Goal: Book appointment/travel/reservation

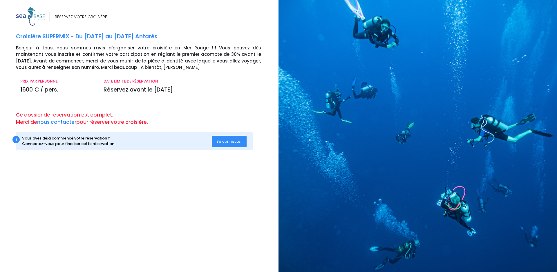
click at [237, 141] on span "Se connecter" at bounding box center [229, 141] width 26 height 6
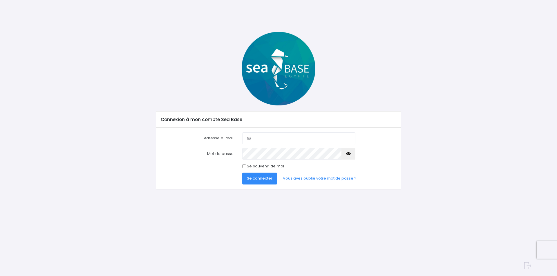
type input "[PERSON_NAME][EMAIL_ADDRESS][DOMAIN_NAME]"
click at [242, 173] on button "Se connecter" at bounding box center [259, 179] width 35 height 12
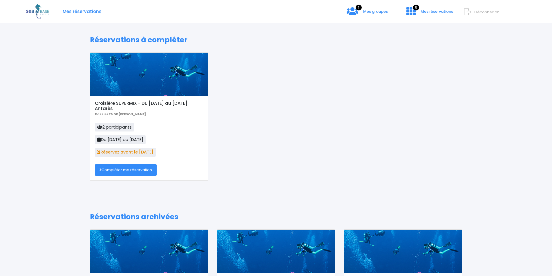
click at [145, 171] on link "Compléter ma réservation" at bounding box center [126, 170] width 62 height 12
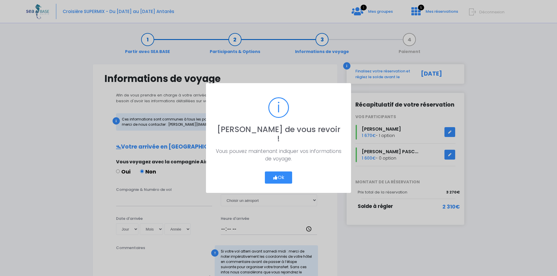
click at [283, 173] on button "Ok" at bounding box center [278, 178] width 27 height 12
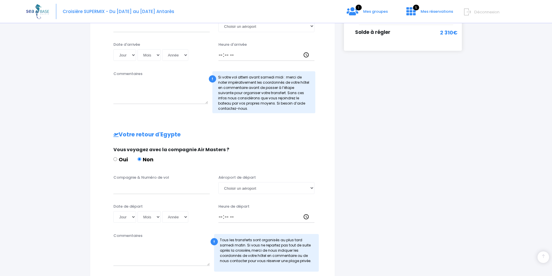
scroll to position [233, 0]
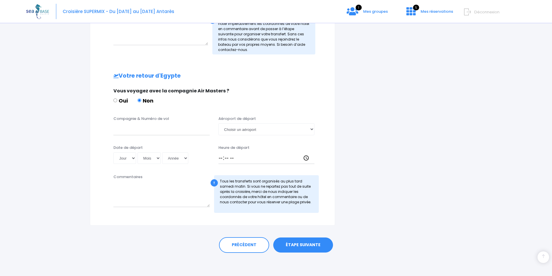
click at [319, 246] on link "ÉTAPE SUIVANTE" at bounding box center [303, 245] width 60 height 15
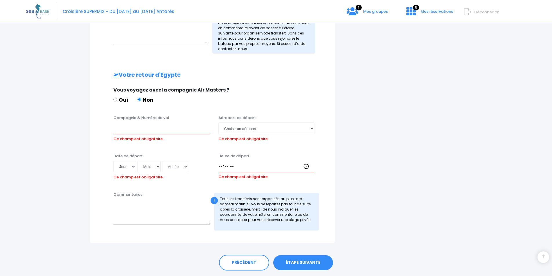
click at [325, 261] on link "ÉTAPE SUIVANTE" at bounding box center [303, 263] width 60 height 15
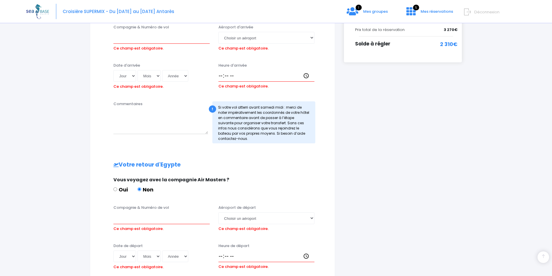
scroll to position [253, 0]
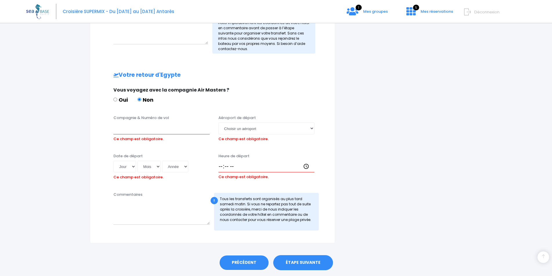
click at [249, 269] on link "PRÉCÉDENT" at bounding box center [244, 263] width 50 height 16
click at [253, 264] on link "PRÉCÉDENT" at bounding box center [244, 263] width 50 height 16
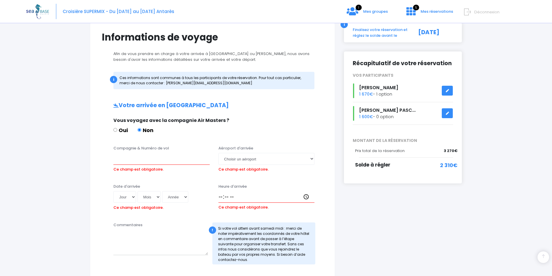
scroll to position [0, 0]
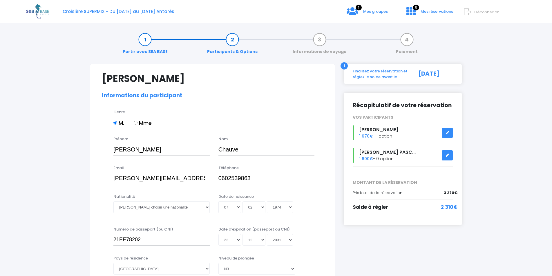
select select "N3"
click at [151, 52] on link "Partir avec SEA BASE" at bounding box center [145, 46] width 51 height 18
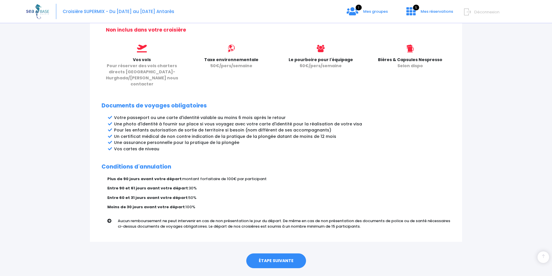
scroll to position [248, 0]
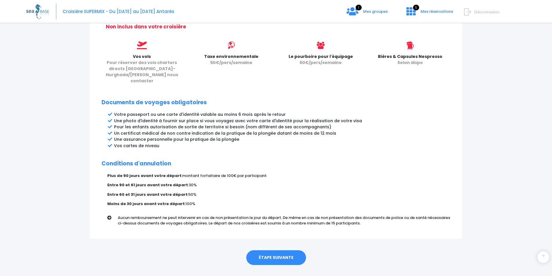
click at [290, 251] on link "ÉTAPE SUIVANTE" at bounding box center [276, 258] width 60 height 15
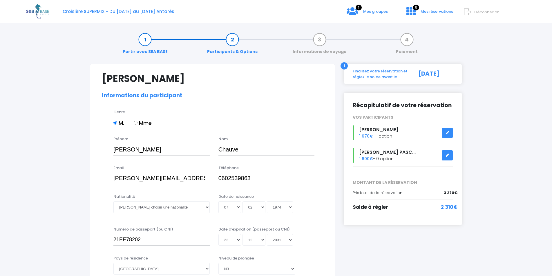
select select "N3"
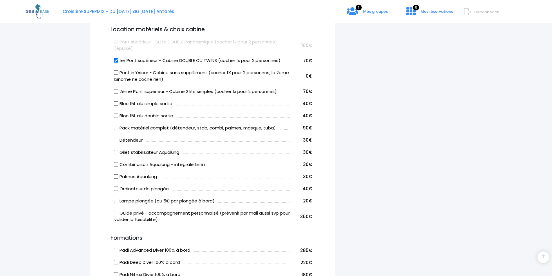
scroll to position [319, 0]
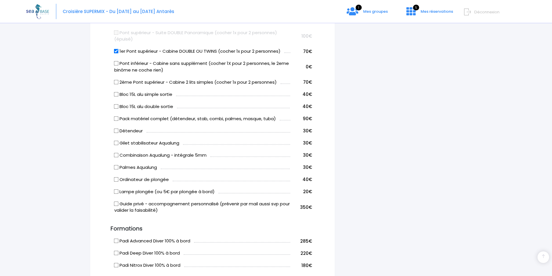
click at [419, 172] on div "i Finalisez votre réservation et réglez le solde avant le [DATE] Récapitulatif …" at bounding box center [402, 141] width 127 height 792
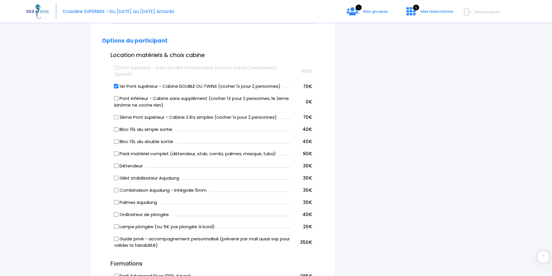
scroll to position [282, 0]
